Goal: Use online tool/utility: Utilize a website feature to perform a specific function

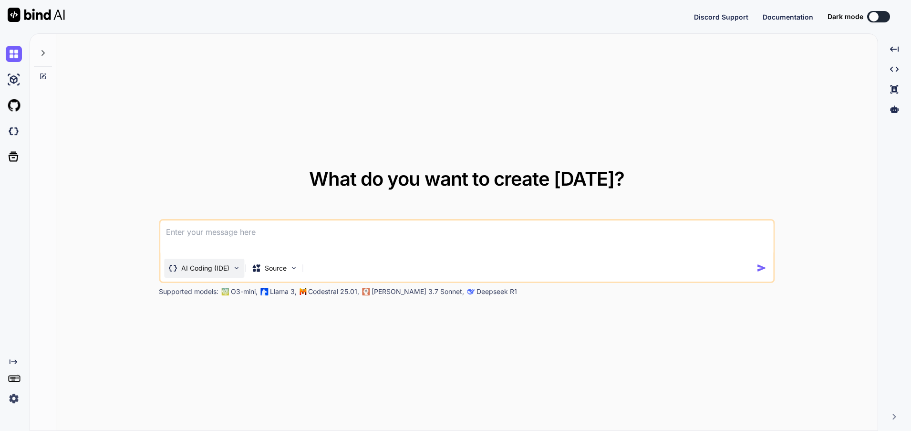
click at [223, 268] on p "AI Coding (IDE)" at bounding box center [205, 268] width 48 height 10
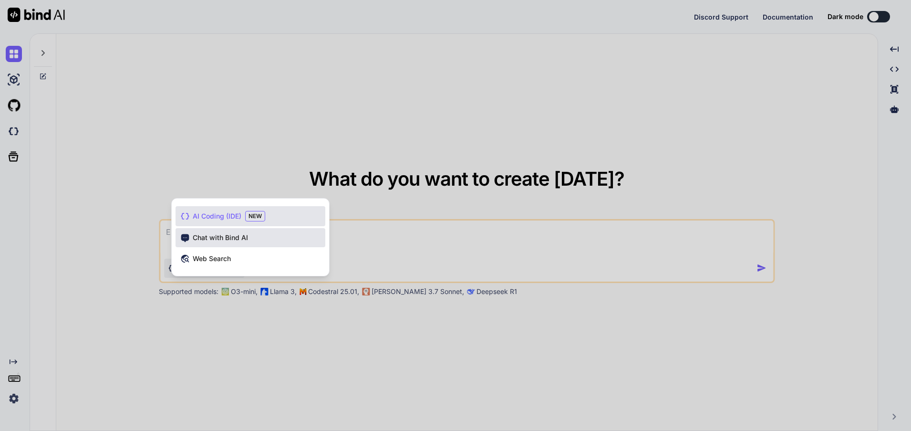
click at [252, 234] on div "Chat with Bind AI" at bounding box center [250, 237] width 150 height 19
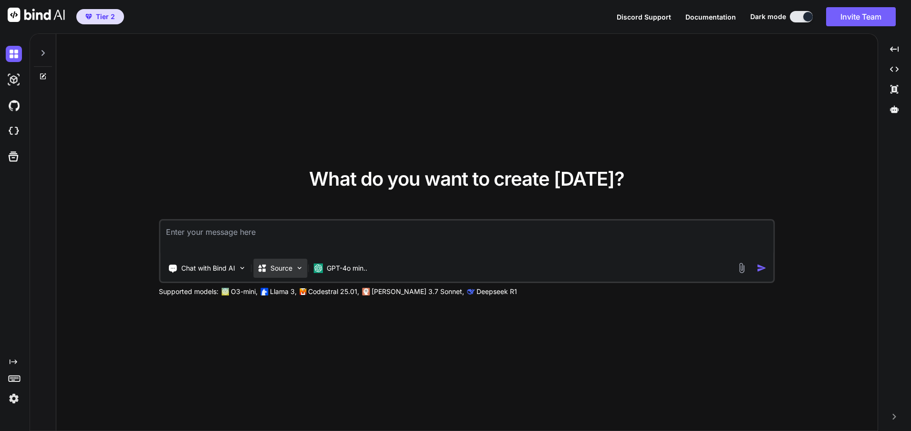
click at [288, 269] on p "Source" at bounding box center [281, 268] width 22 height 10
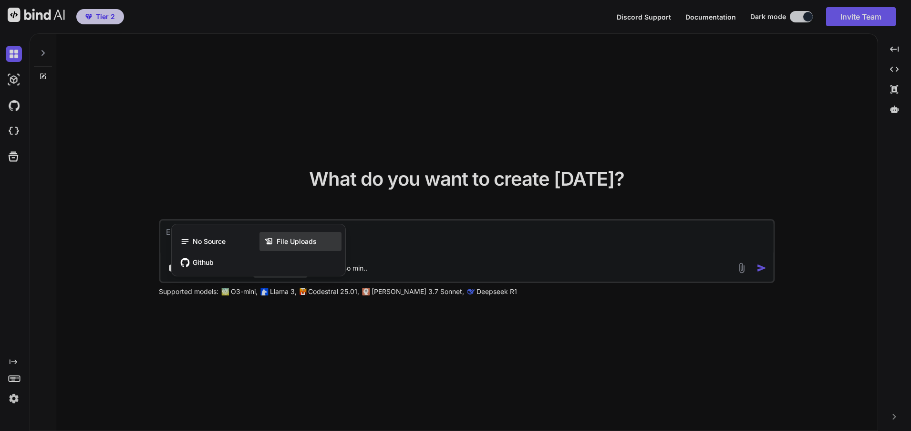
click at [288, 240] on span "File Uploads" at bounding box center [297, 241] width 40 height 10
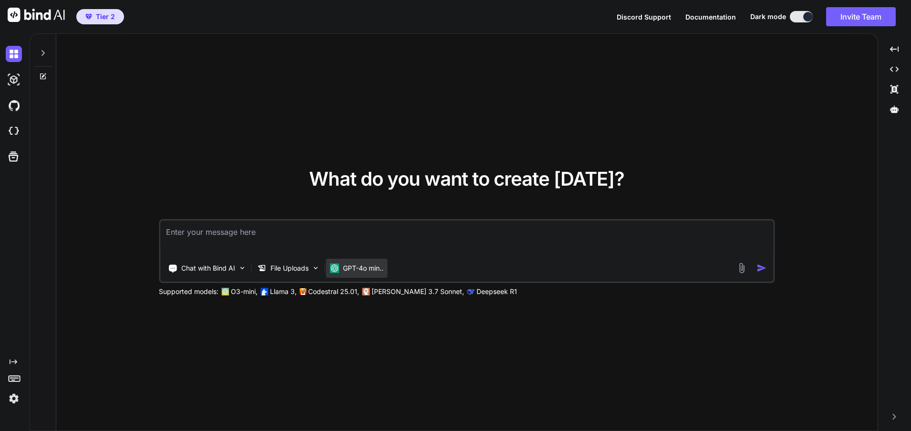
click at [362, 267] on p "GPT-4o min.." at bounding box center [363, 268] width 41 height 10
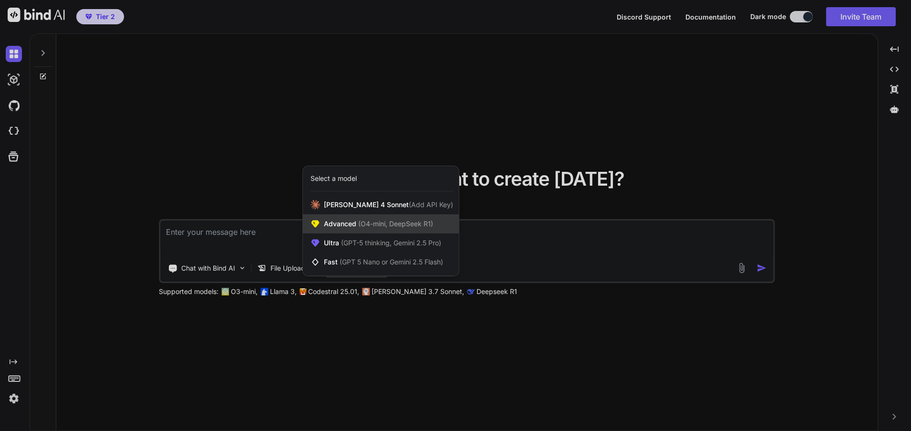
click at [381, 226] on span "(O4-mini, DeepSeek R1)" at bounding box center [394, 223] width 77 height 8
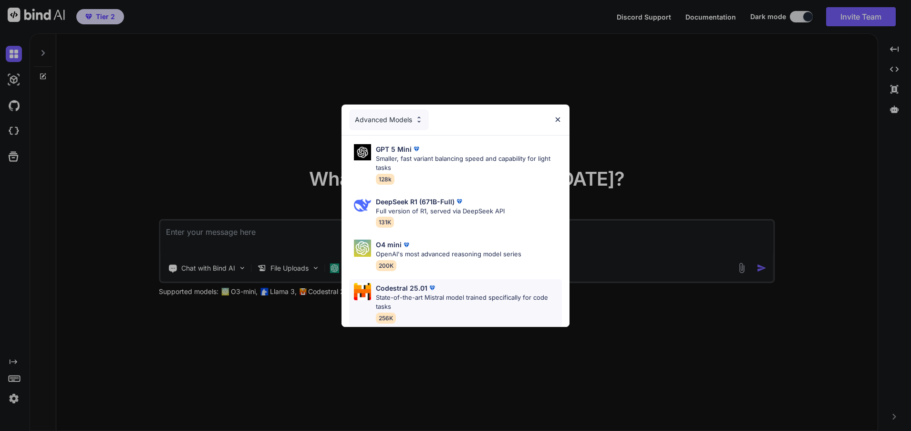
click at [441, 293] on p "State-of-the-art Mistral model trained specifically for code tasks" at bounding box center [469, 302] width 186 height 19
type textarea "x"
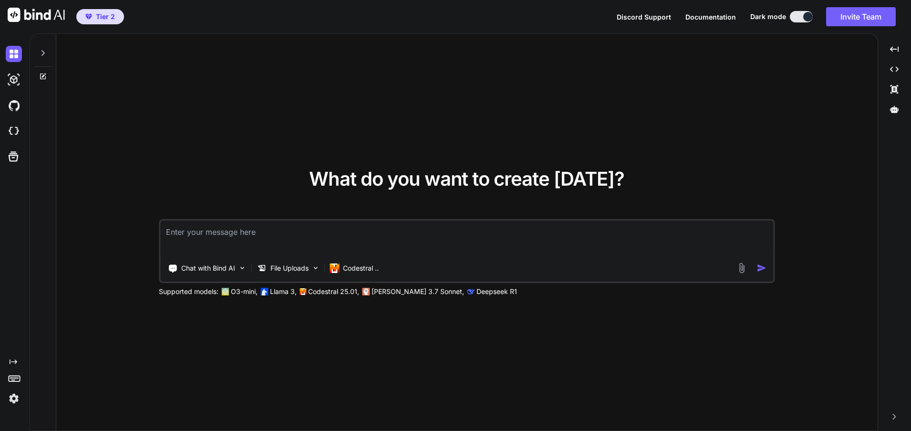
click at [217, 235] on textarea at bounding box center [466, 237] width 613 height 35
click at [220, 235] on textarea at bounding box center [466, 237] width 613 height 35
click at [238, 232] on textarea at bounding box center [466, 237] width 613 height 35
type textarea "based"
type textarea "x"
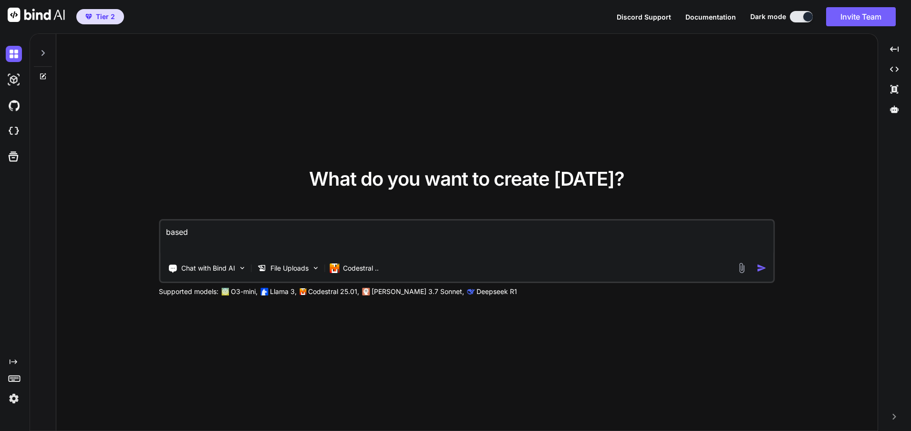
type textarea "based on"
type textarea "x"
type textarea "based on my"
type textarea "x"
type textarea "Based on my product"
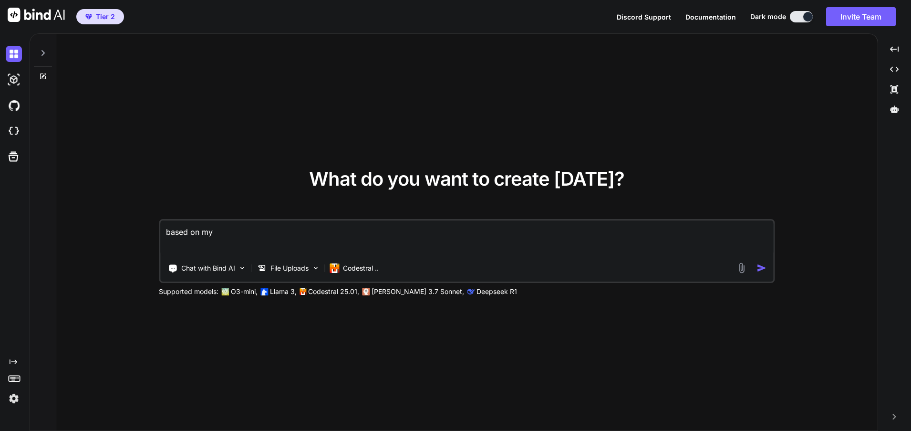
type textarea "x"
type textarea "based on my product fil"
type textarea "x"
type textarea "based on my product files"
type textarea "x"
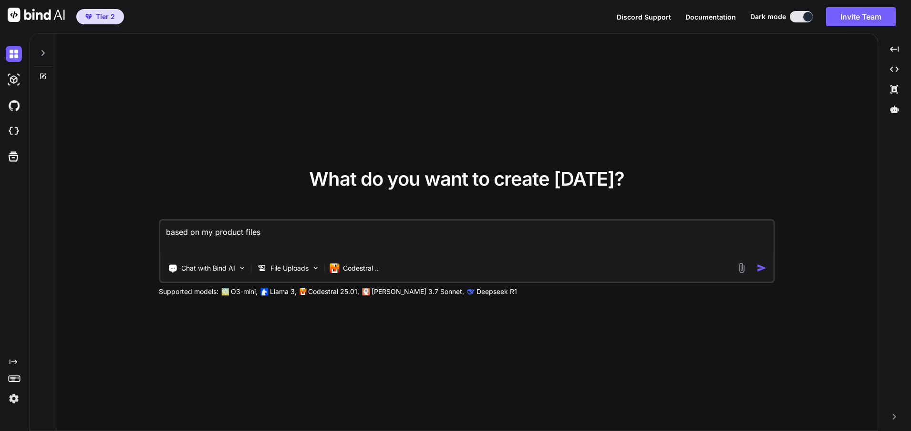
type textarea "Based on my product files"
type textarea "x"
type textarea "Based on my product files create"
type textarea "x"
type textarea "Based on my product files create a"
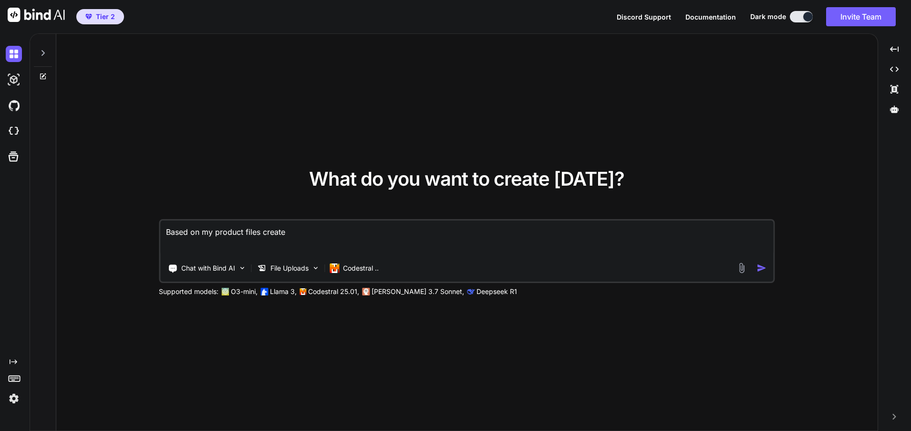
type textarea "x"
type textarea "Based on my product files create a schem"
type textarea "x"
type textarea "Based on my product files create a schema"
type textarea "x"
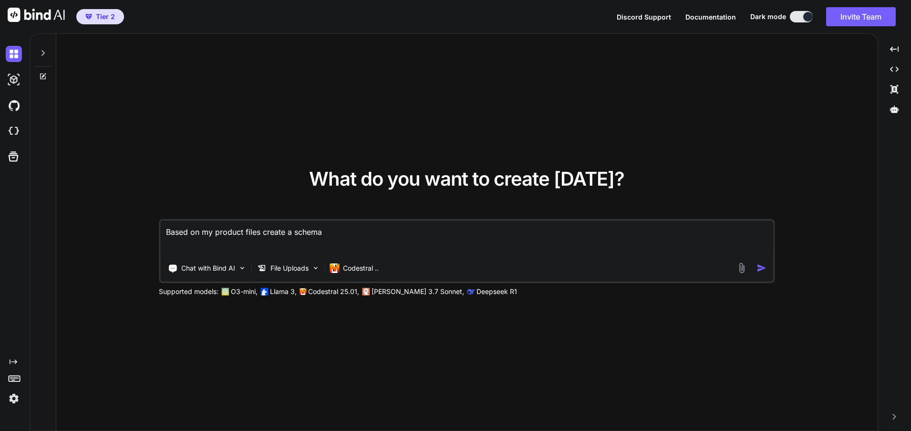
type textarea "Based on my product files create a schema for"
type textarea "x"
type textarea "Based on my product files create a schema for the"
type textarea "x"
type textarea "Based on my product files create a schema for the dat"
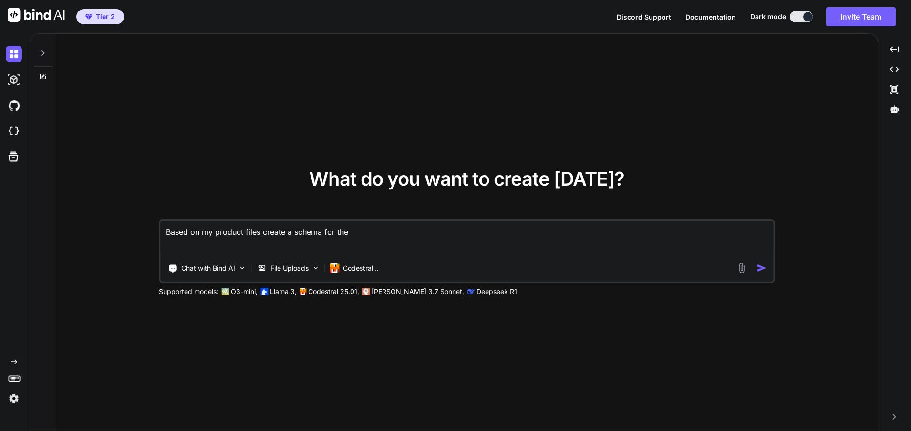
type textarea "x"
type textarea "Based on my product files create a schema for the datab"
type textarea "x"
type textarea "Based on my product files create a schema for the database"
type textarea "x"
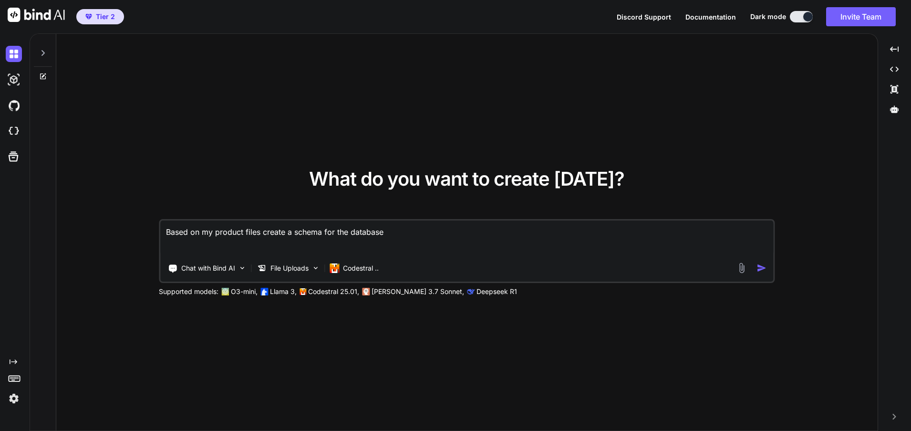
type textarea "Based on my product files create a schema for the database"
click at [762, 269] on img "button" at bounding box center [761, 268] width 10 height 10
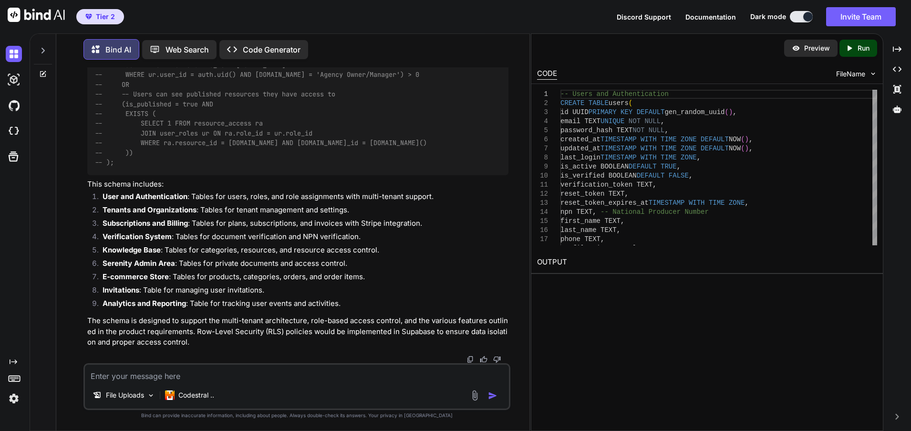
scroll to position [2738, 0]
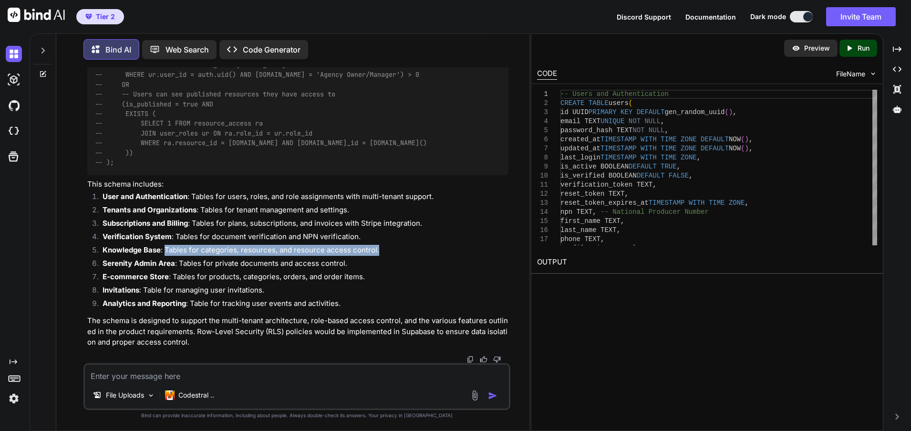
drag, startPoint x: 165, startPoint y: 249, endPoint x: 377, endPoint y: 250, distance: 212.2
click at [377, 250] on li "Knowledge Base : Tables for categories, resources, and resource access control." at bounding box center [301, 251] width 413 height 13
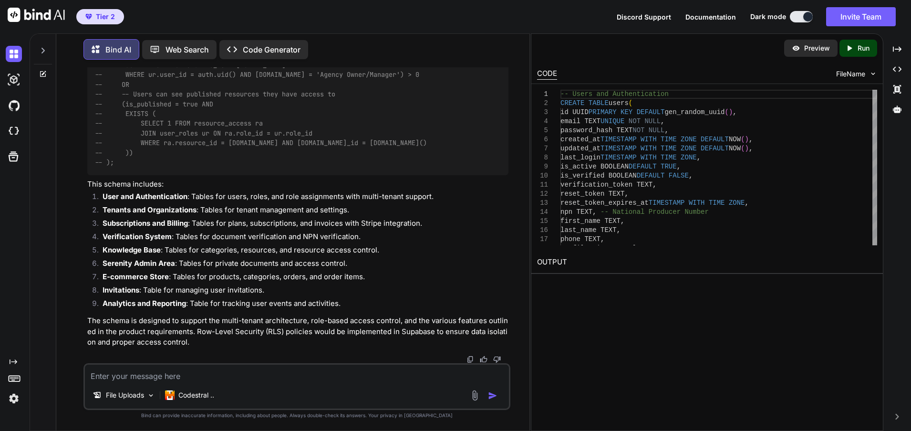
click at [114, 370] on textarea at bounding box center [297, 372] width 424 height 17
type textarea "x"
type textarea "also"
type textarea "x"
type textarea "Also"
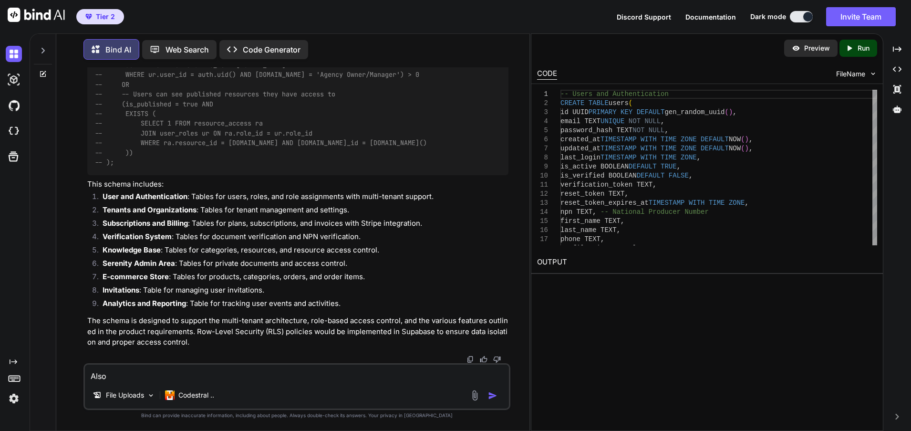
type textarea "x"
type textarea "Also categ"
type textarea "x"
type textarea "Also categories"
type textarea "x"
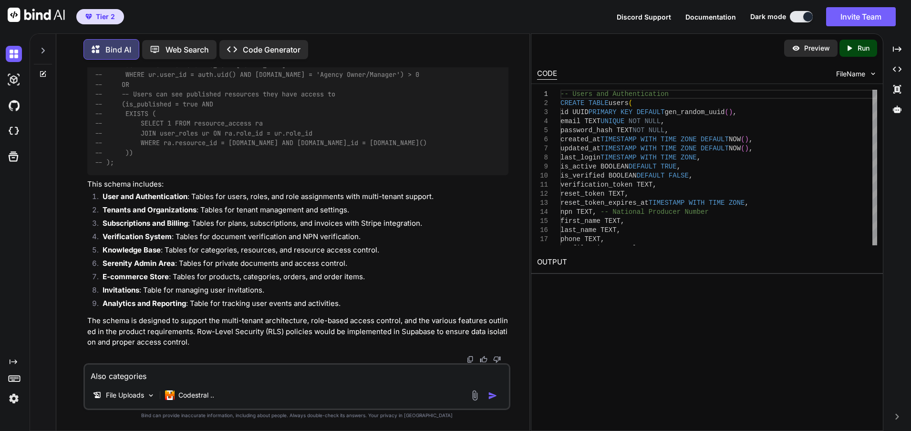
type textarea "Also categories will"
type textarea "x"
type textarea "Also categories will have"
type textarea "x"
type textarea "Also categories will have a"
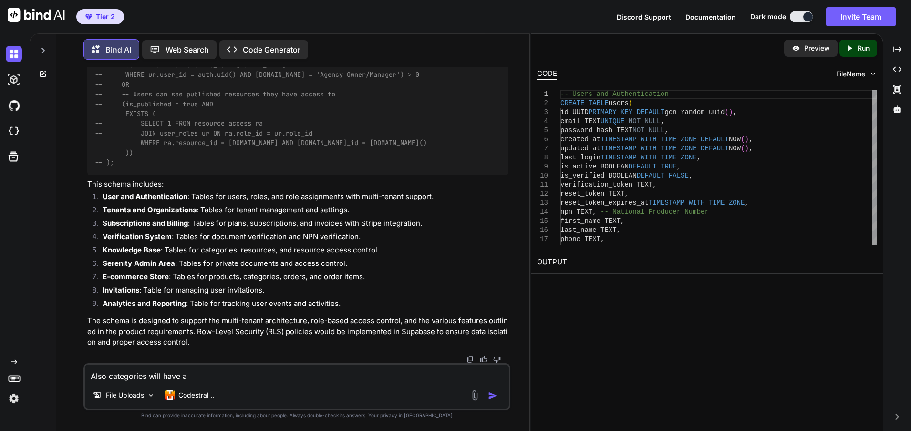
type textarea "x"
type textarea "Also categories will have a name"
type textarea "x"
type textarea "Also categories will have a name descri"
type textarea "x"
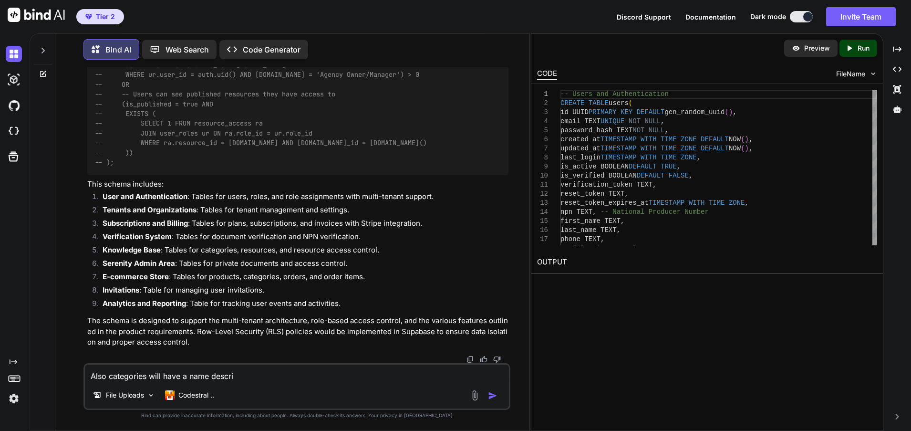
type textarea "Also categories will have a name description"
type textarea "x"
type textarea "Also categories will have A name description and"
type textarea "x"
type textarea "Also categories will have a name description and image"
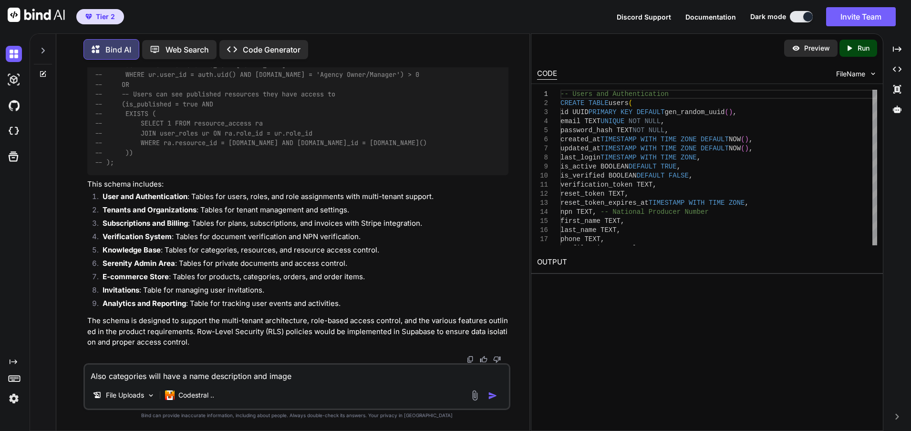
click at [489, 395] on img "button" at bounding box center [493, 395] width 10 height 10
type textarea "x"
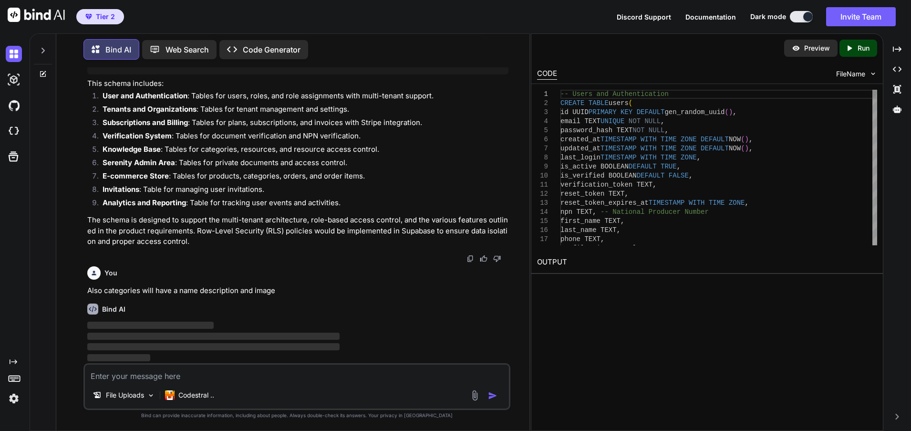
scroll to position [2839, 0]
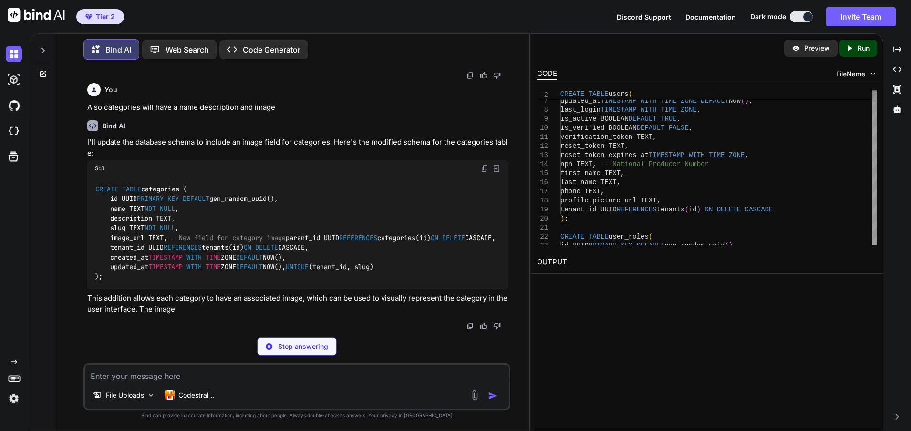
type textarea "x"
type textarea "UNIQUE(tenant_id, slug) );"
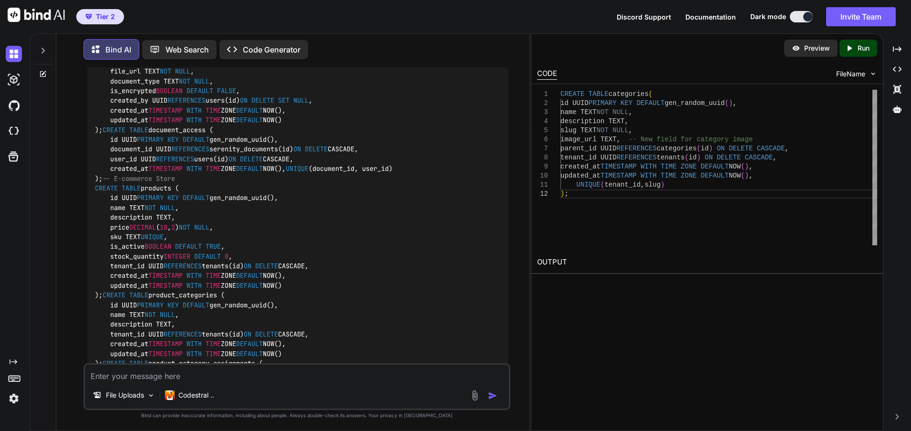
scroll to position [1350, 0]
